Goal: Check status

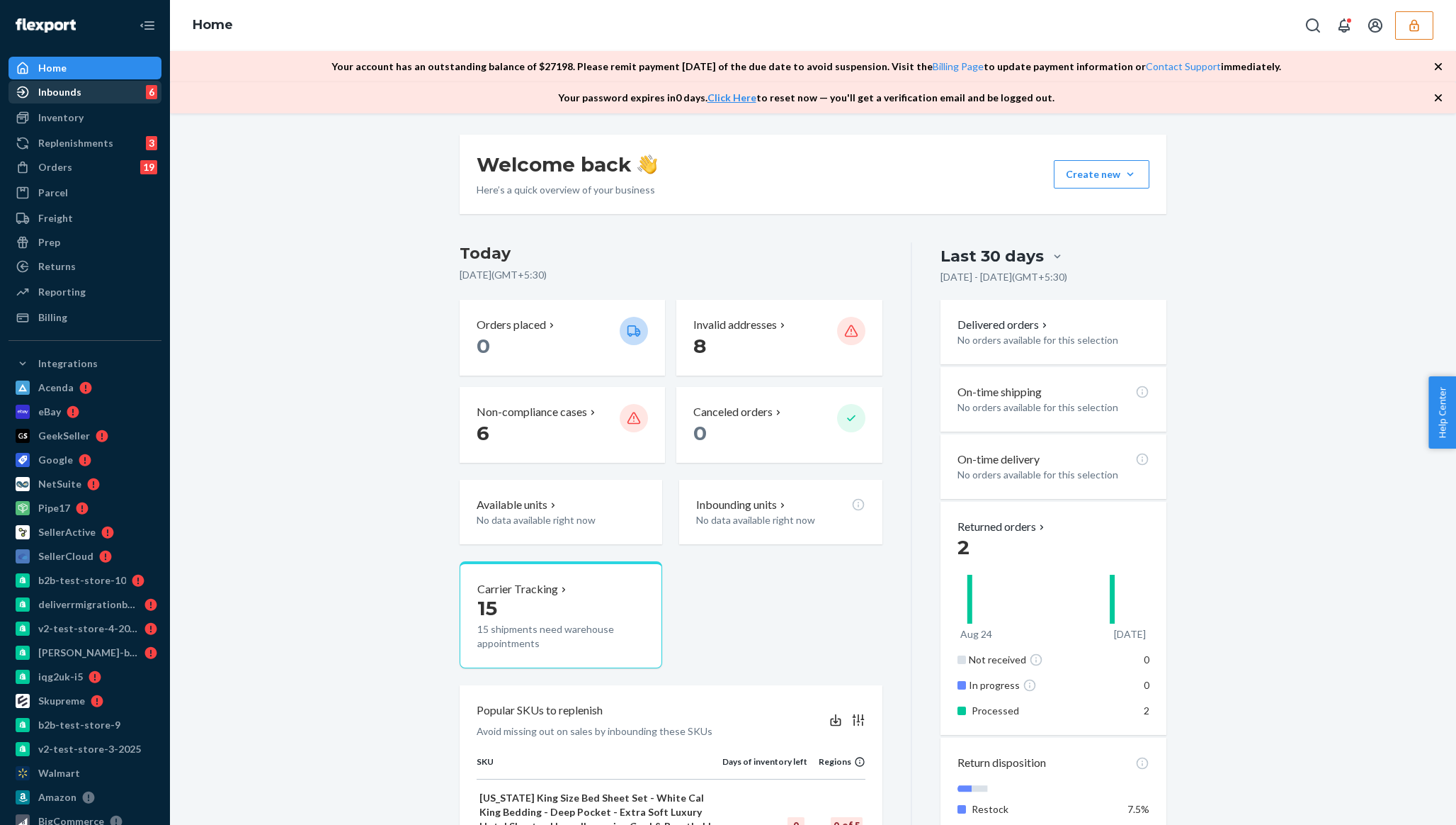
click at [124, 81] on link "Inbounds 6" at bounding box center [85, 92] width 153 height 23
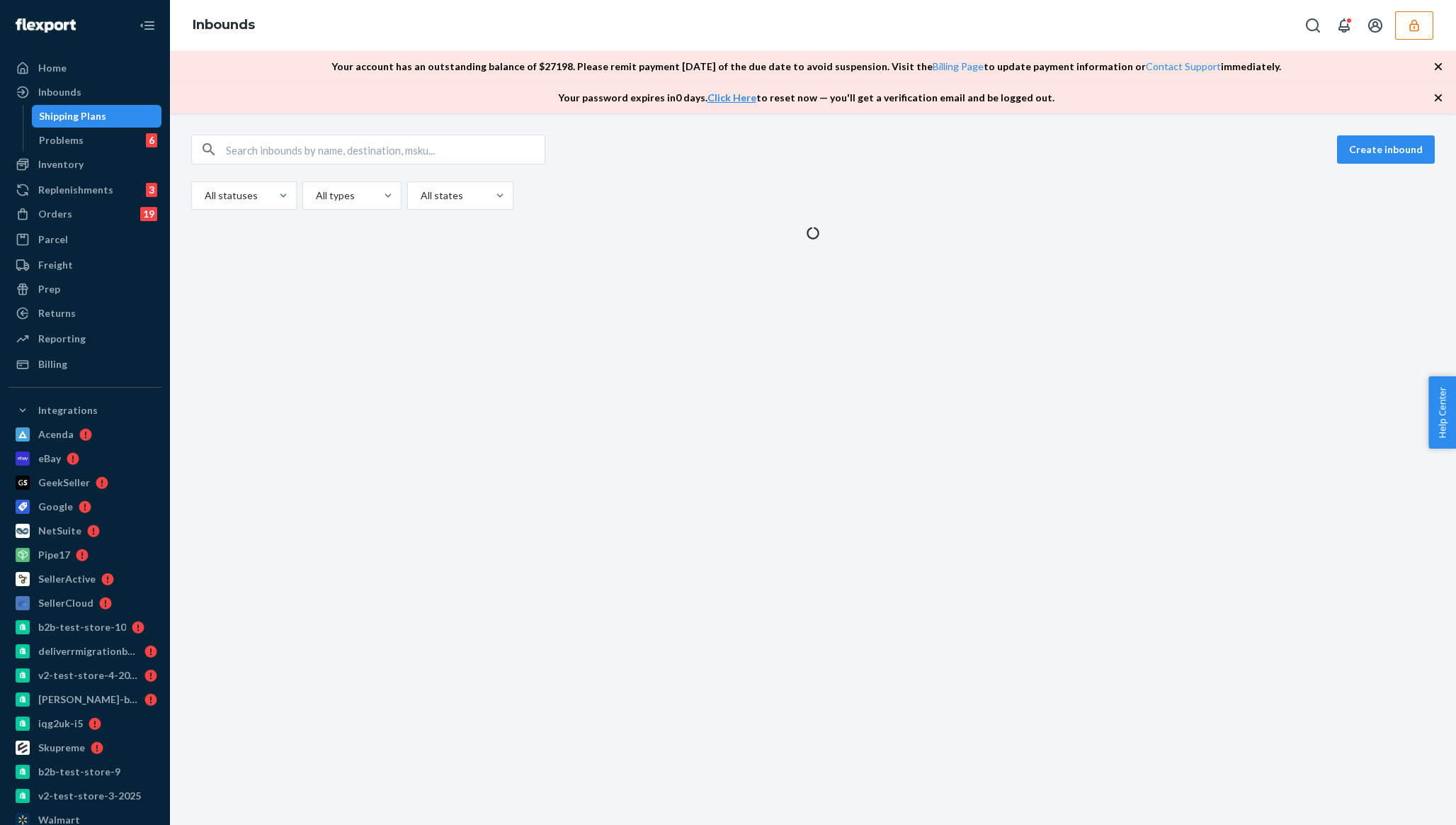
click at [1424, 28] on button "button" at bounding box center [1414, 25] width 38 height 28
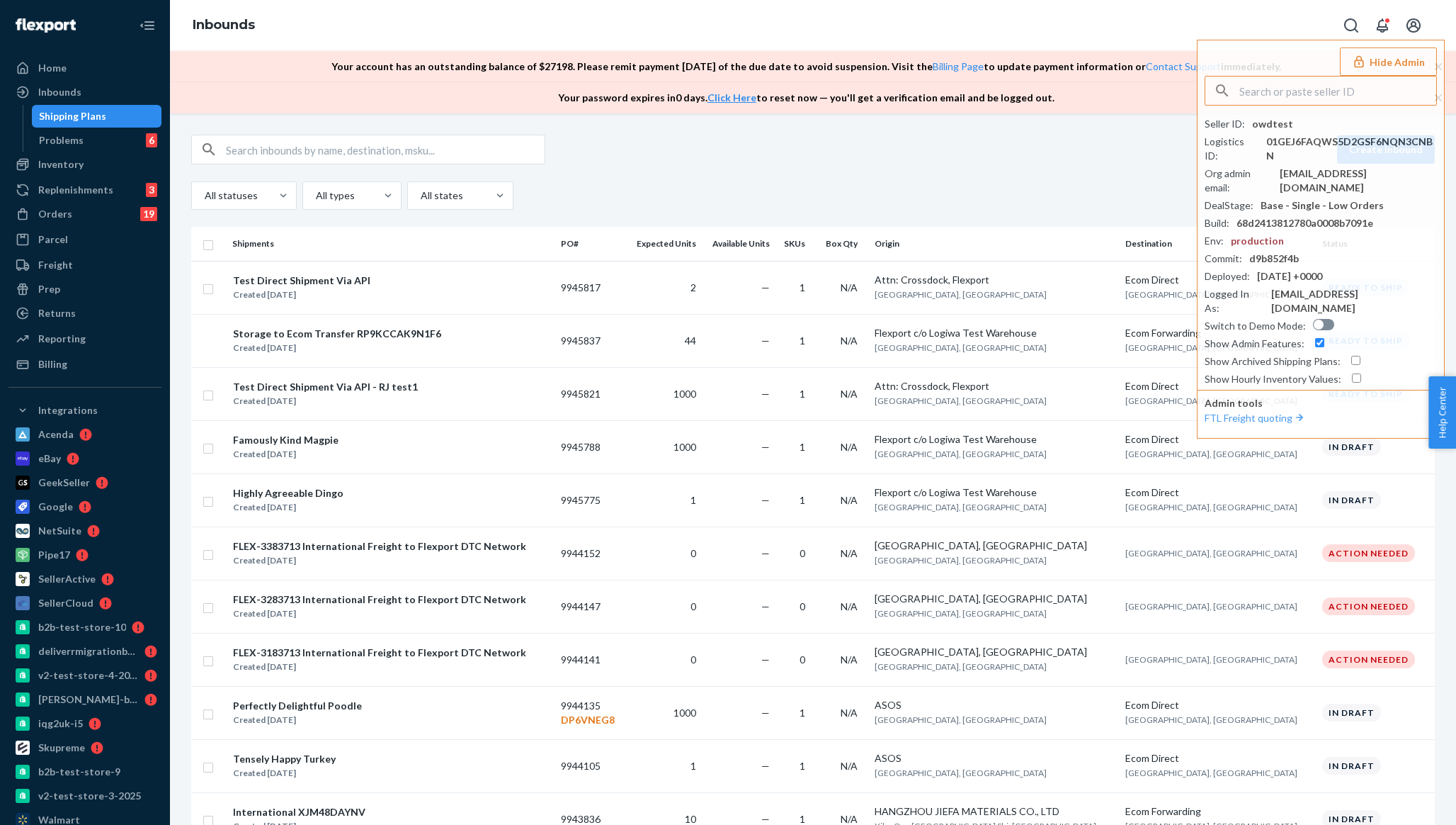
click at [918, 180] on div "Create inbound All statuses All types All states" at bounding box center [812, 171] width 1243 height 75
click at [1378, 64] on button "Hide Admin" at bounding box center [1388, 61] width 97 height 28
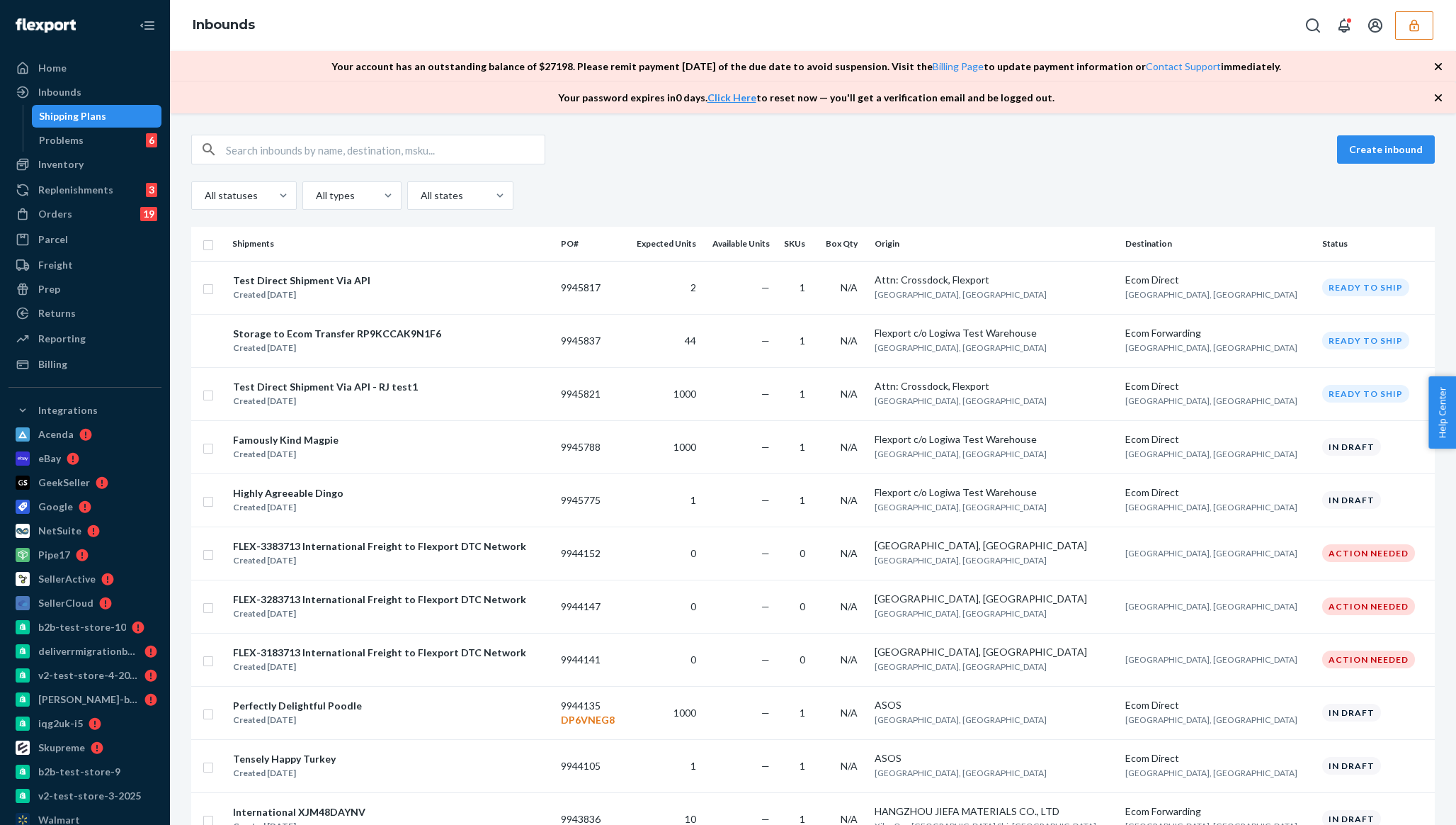
click at [818, 191] on div "All statuses All types All states" at bounding box center [812, 195] width 1243 height 28
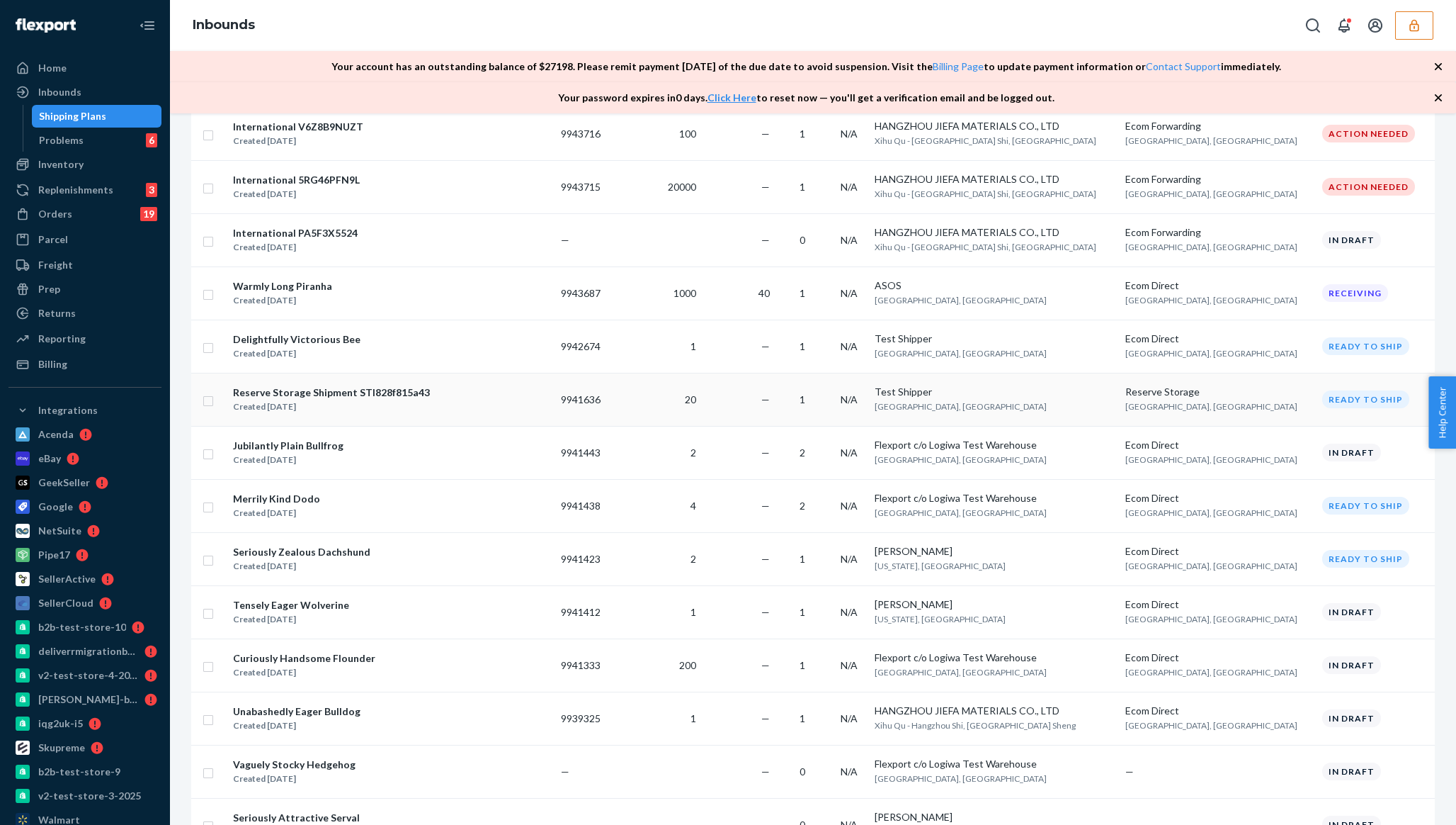
scroll to position [784, 0]
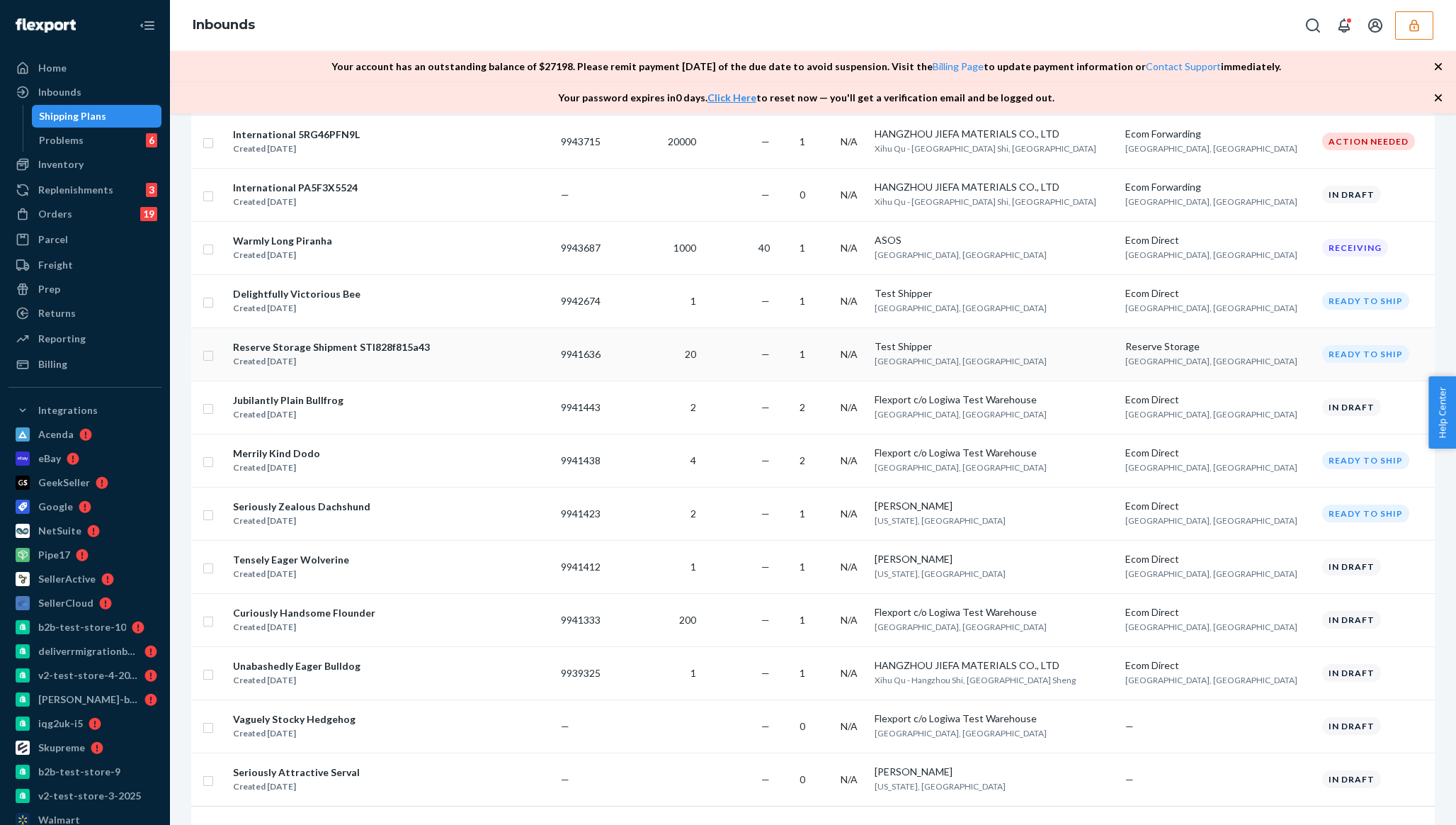
click at [598, 355] on td "9941636" at bounding box center [591, 353] width 70 height 53
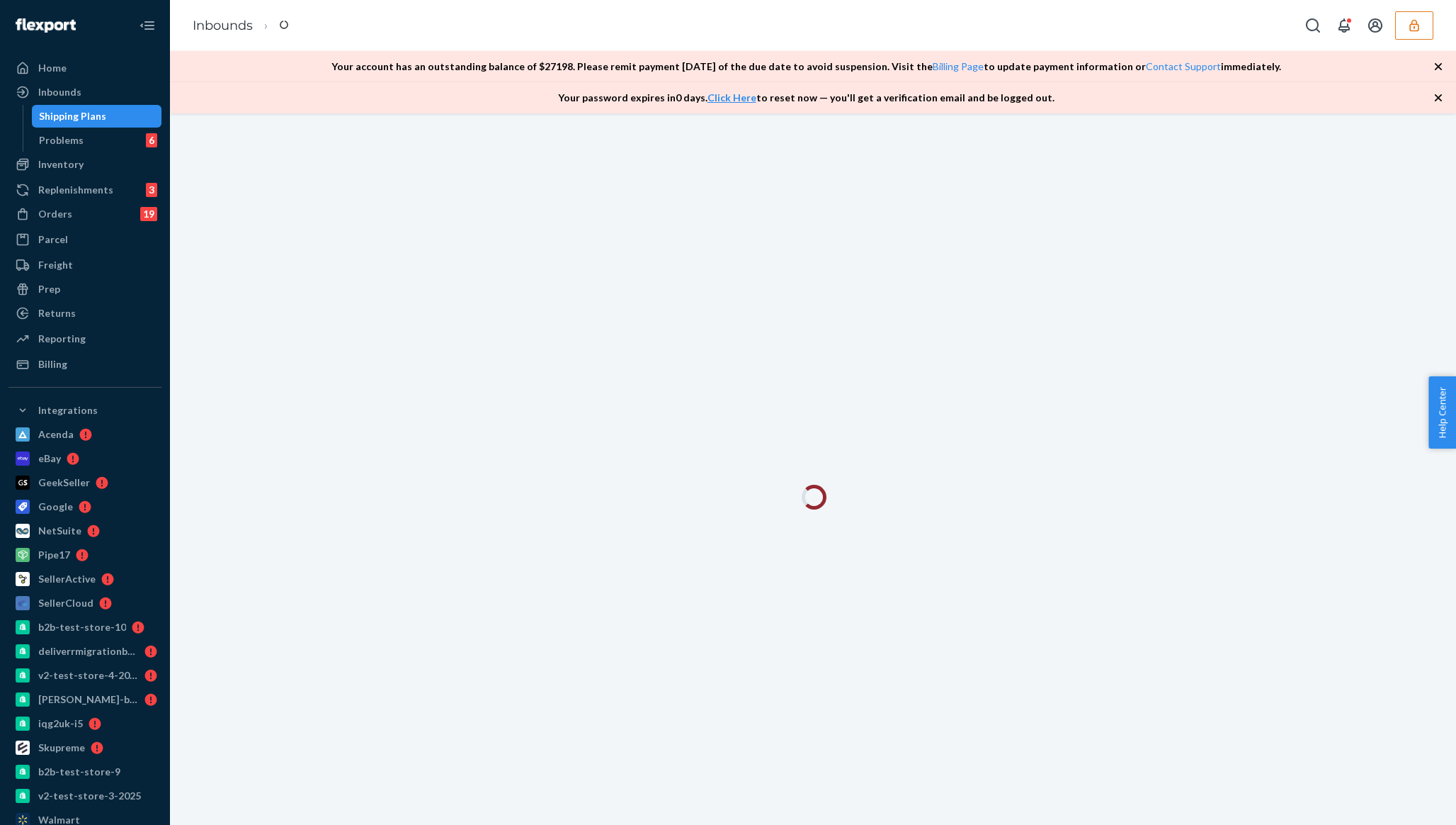
click at [598, 355] on div at bounding box center [813, 469] width 1286 height 712
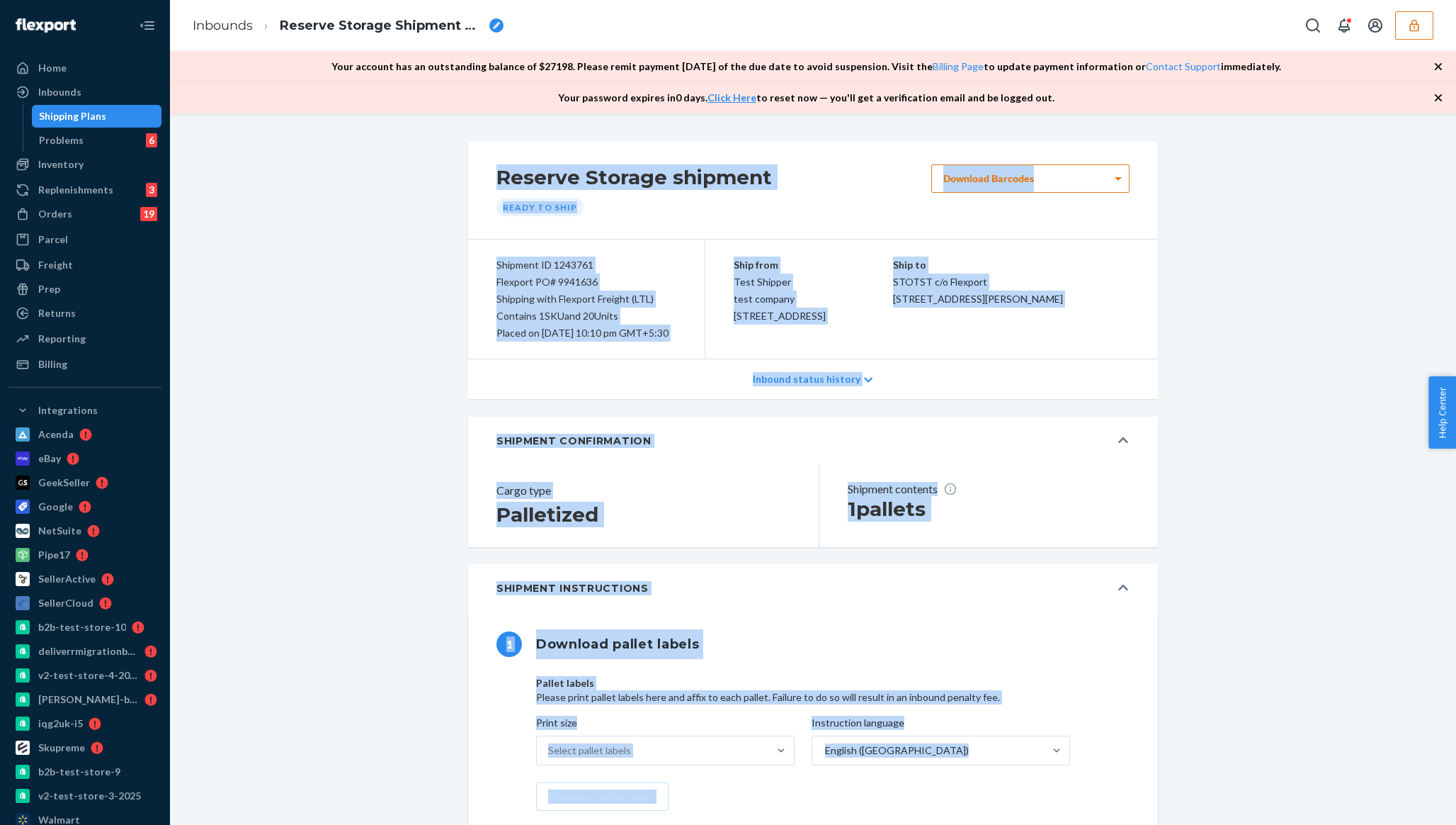
click at [926, 224] on div "Reserve Storage shipment Ready to ship Download Barcodes" at bounding box center [813, 190] width 690 height 97
